Goal: Communication & Community: Answer question/provide support

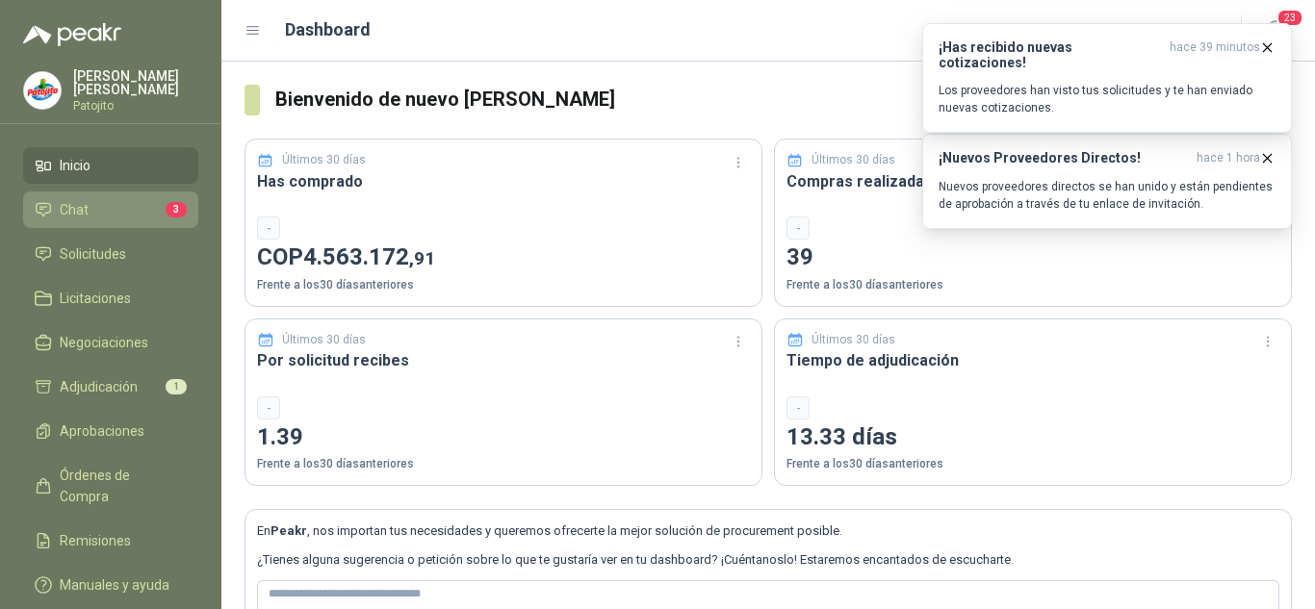
click at [131, 220] on link "Chat 3" at bounding box center [110, 210] width 175 height 37
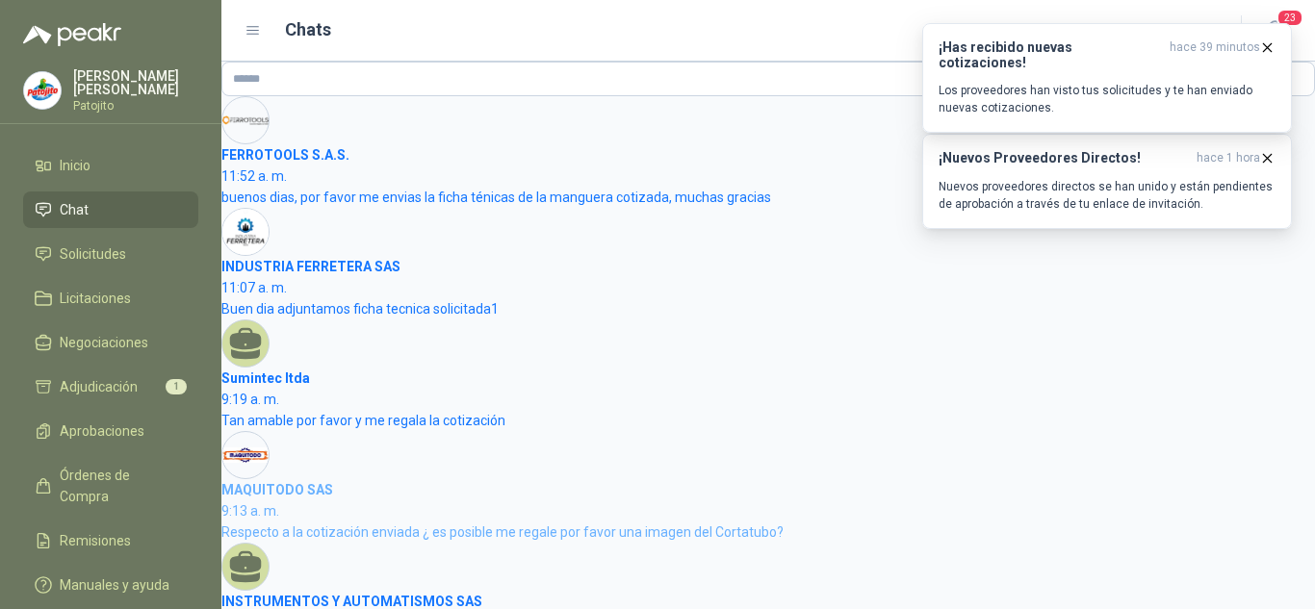
click at [319, 510] on header "MAQUITODO SAS 9:13 a. m." at bounding box center [768, 500] width 1094 height 42
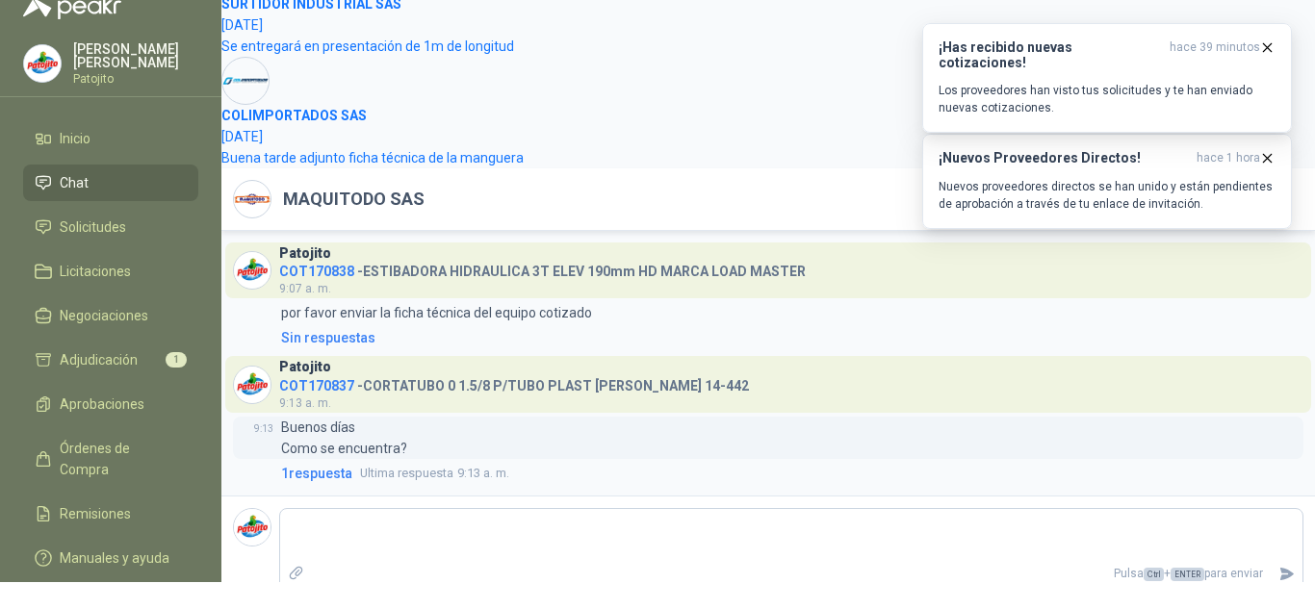
scroll to position [1172, 0]
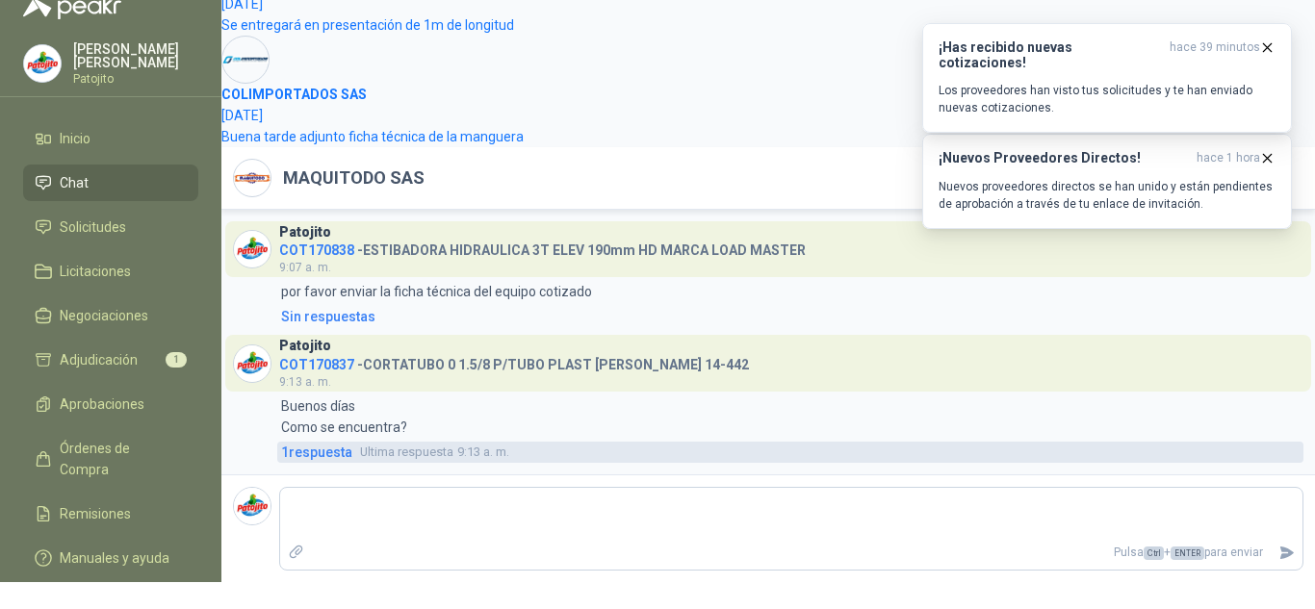
click at [333, 442] on span "1 respuesta" at bounding box center [316, 452] width 71 height 21
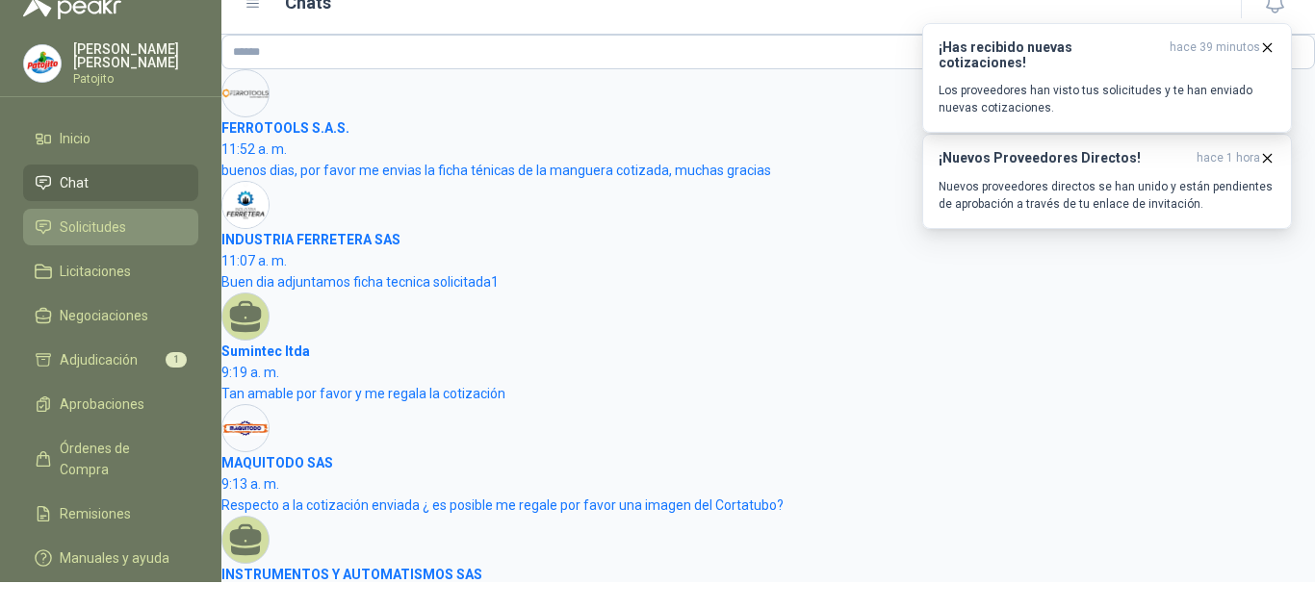
click at [101, 222] on span "Solicitudes" at bounding box center [93, 227] width 66 height 21
